Goal: Find specific page/section: Find specific page/section

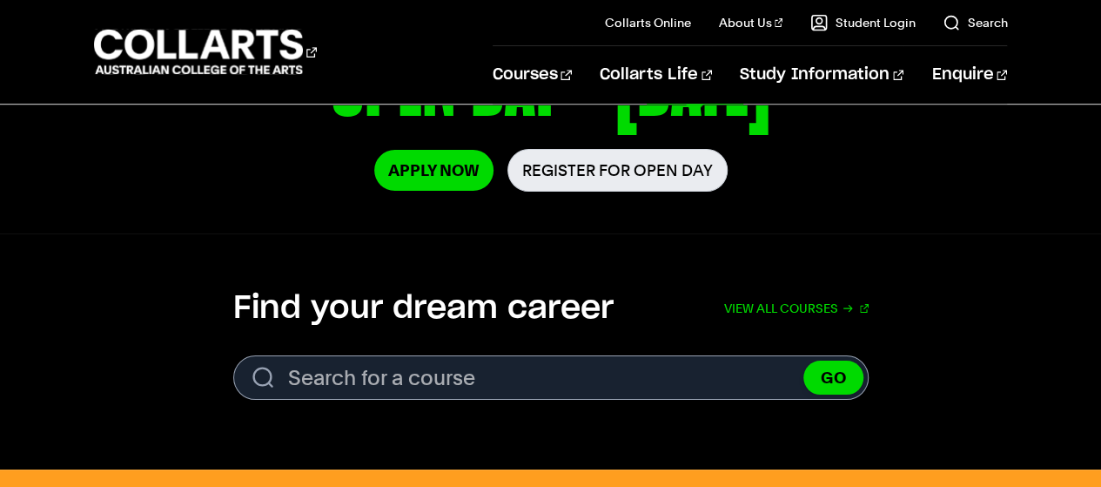
scroll to position [393, 0]
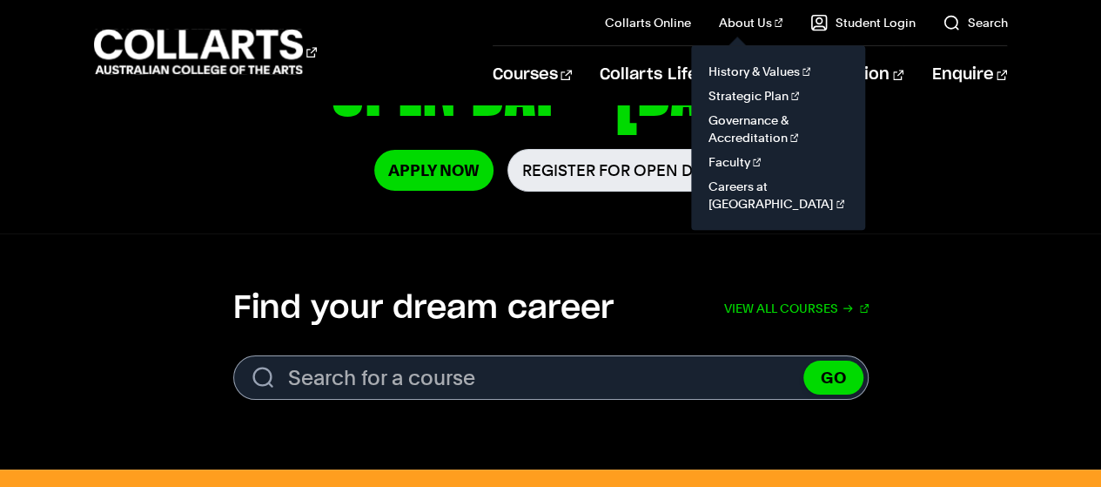
click at [762, 27] on link "About Us" at bounding box center [751, 22] width 64 height 17
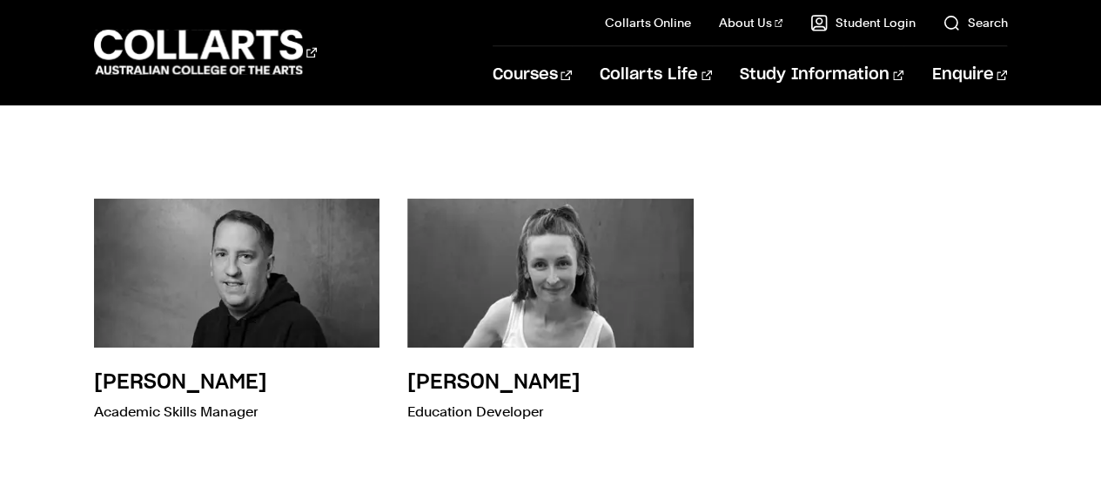
scroll to position [1327, 0]
